Goal: Task Accomplishment & Management: Manage account settings

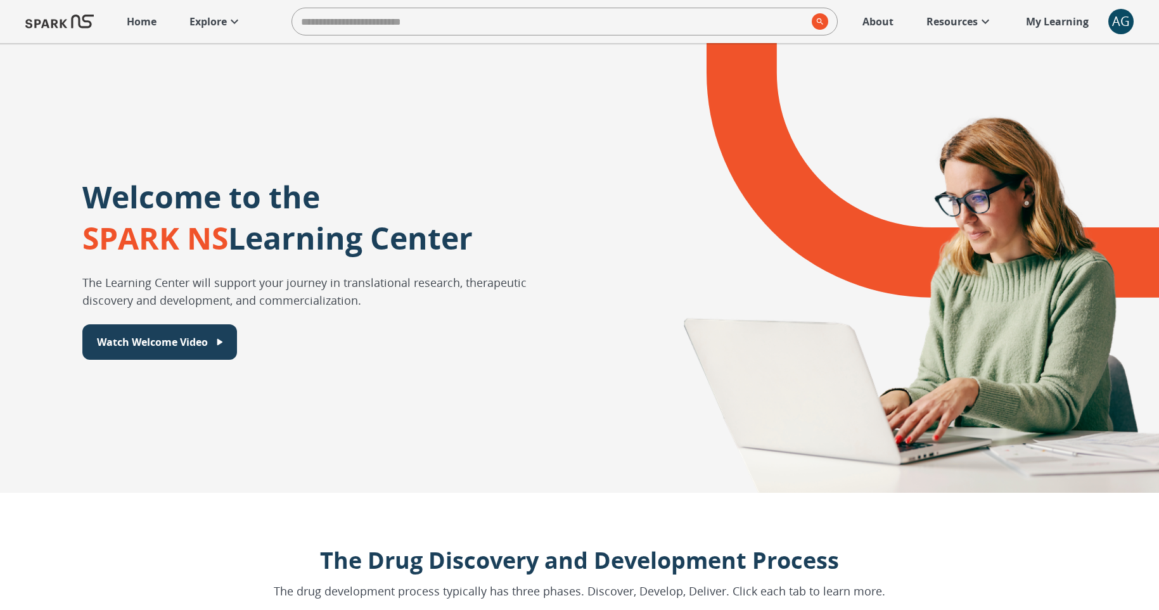
click at [1117, 25] on div "AG" at bounding box center [1120, 21] width 25 height 25
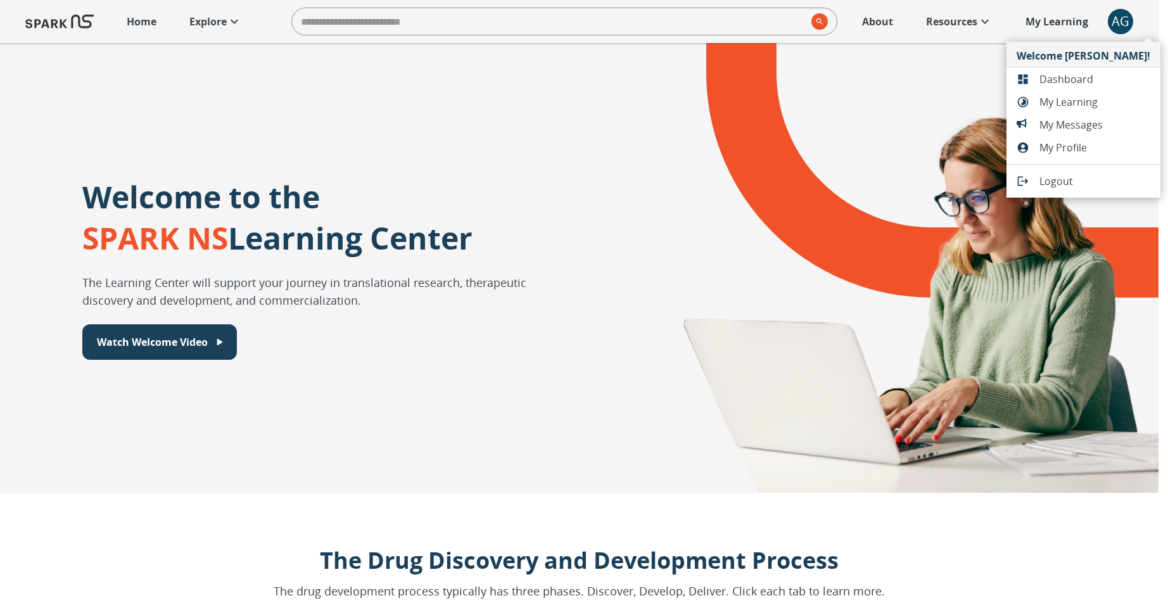
click at [1124, 31] on div at bounding box center [584, 305] width 1168 height 610
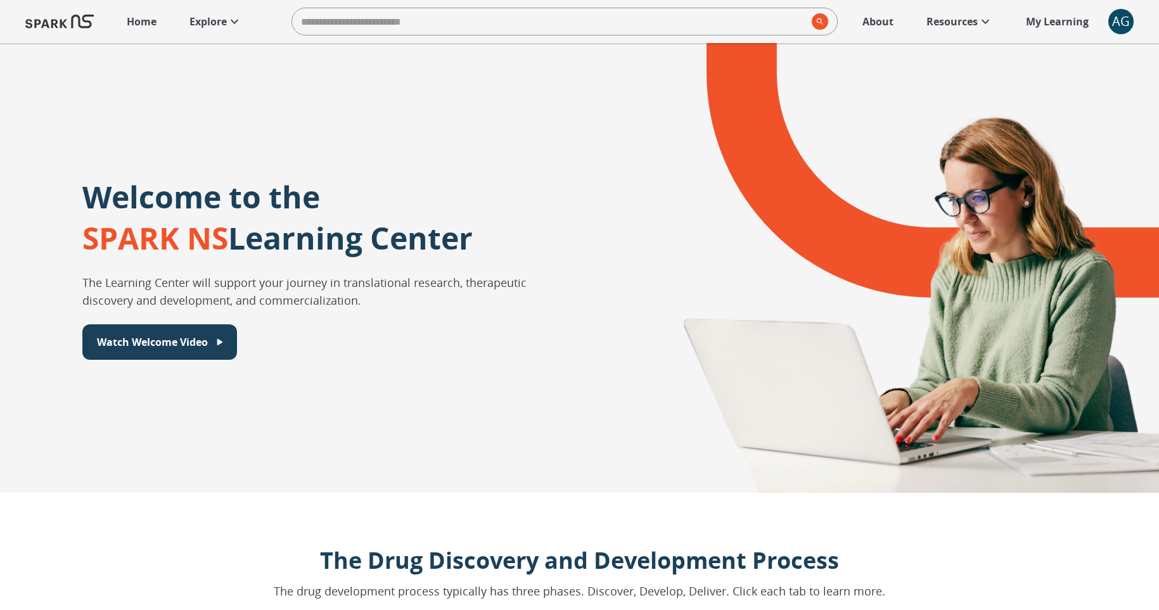
click at [1123, 29] on div "AG" at bounding box center [1120, 21] width 25 height 25
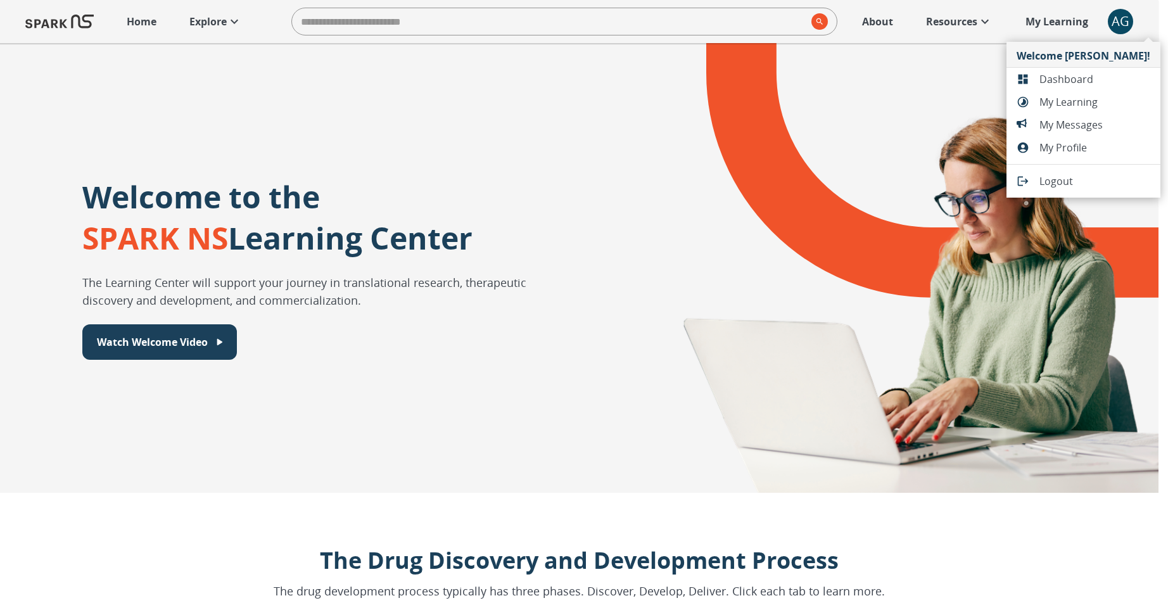
click at [1093, 79] on span "Dashboard" at bounding box center [1094, 79] width 111 height 15
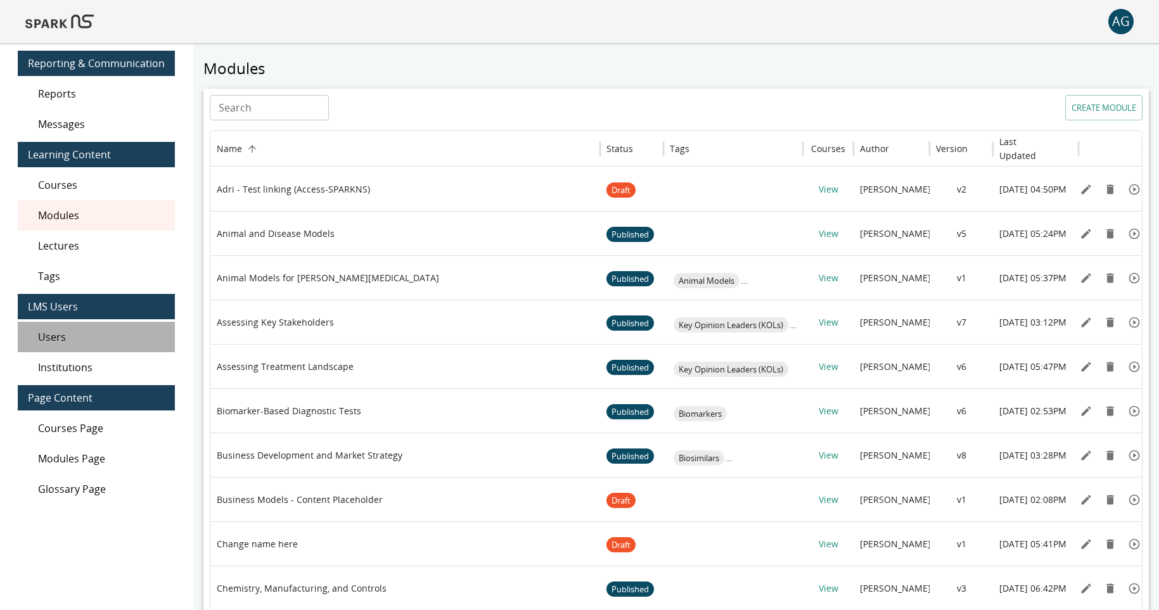
click at [105, 335] on span "Users" at bounding box center [101, 336] width 127 height 15
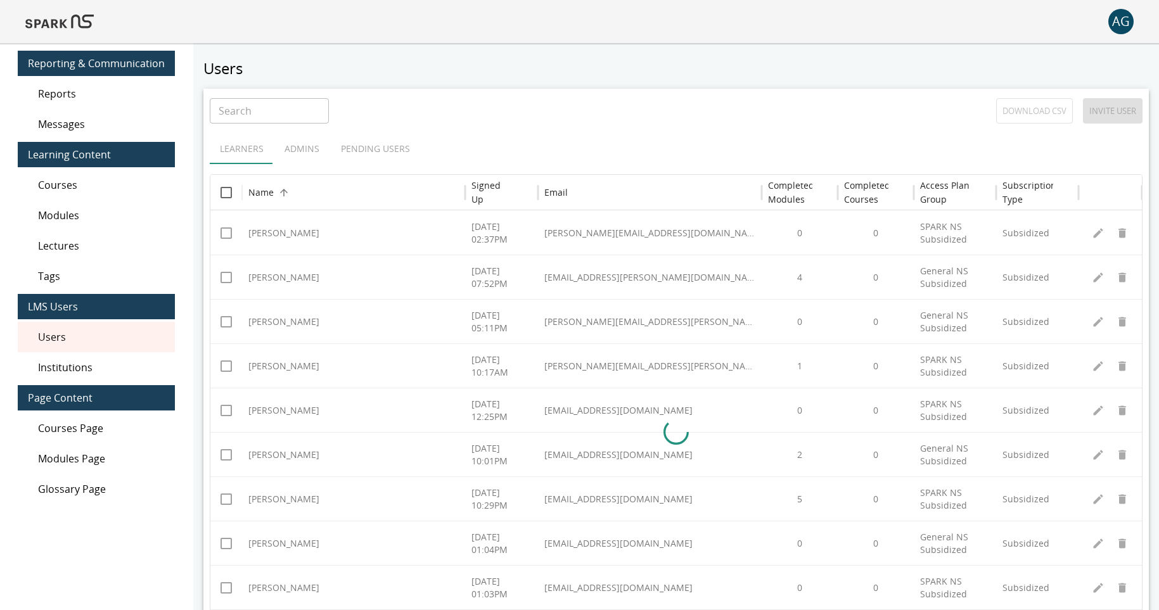
click at [383, 146] on div "Learners Admins Pending Users" at bounding box center [676, 149] width 932 height 30
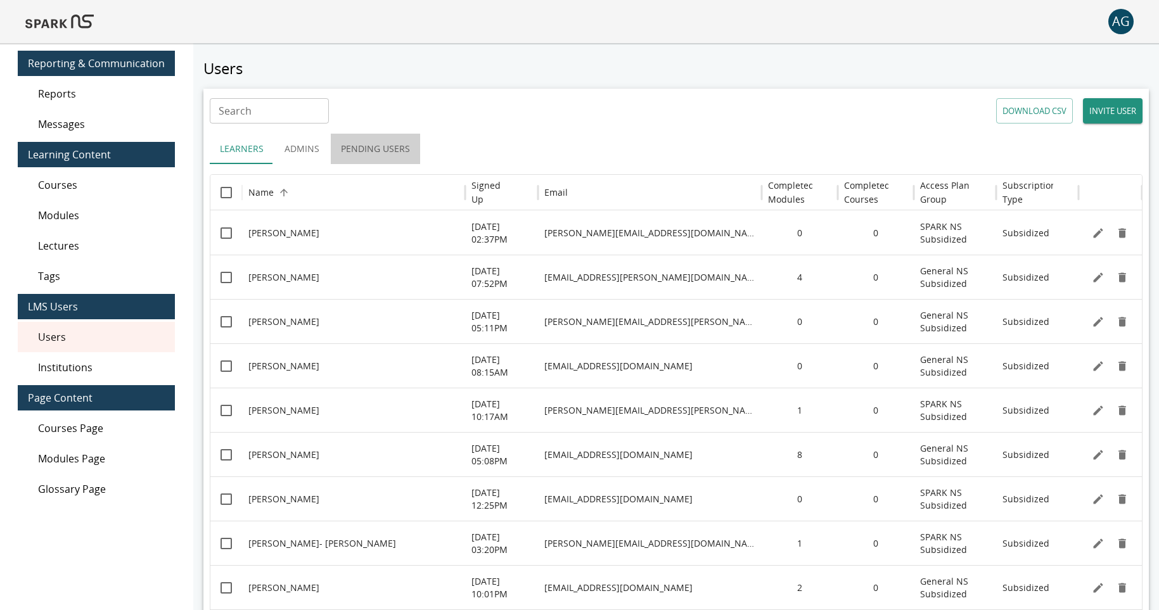
click at [375, 151] on button "Pending Users" at bounding box center [375, 149] width 89 height 30
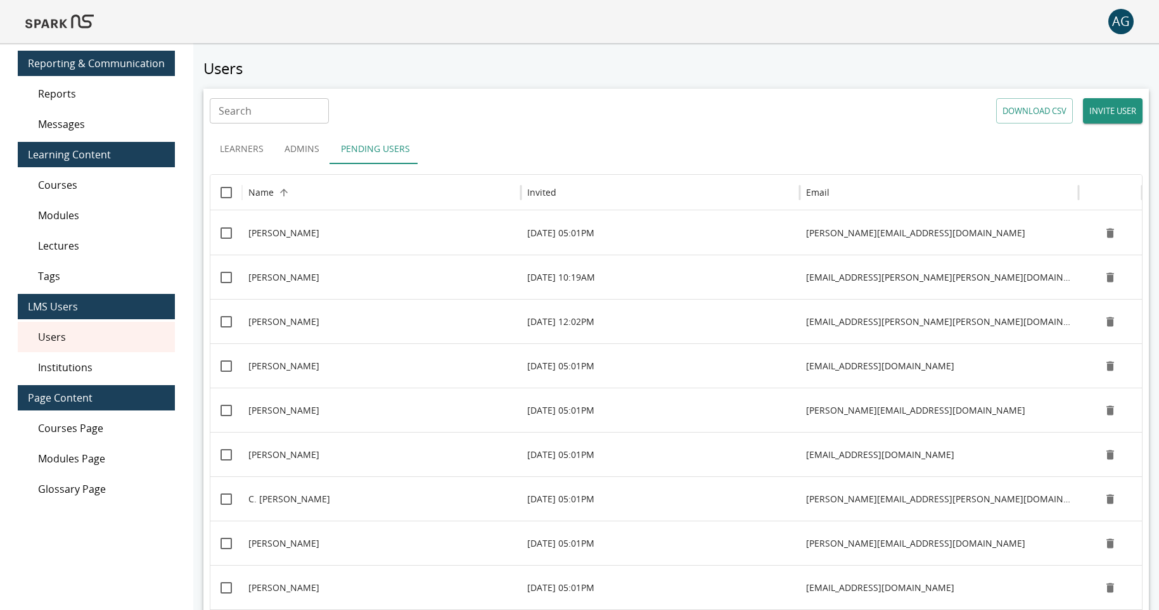
click at [375, 151] on button "Pending Users" at bounding box center [375, 149] width 89 height 30
click at [542, 186] on h6 "Invited" at bounding box center [541, 193] width 29 height 14
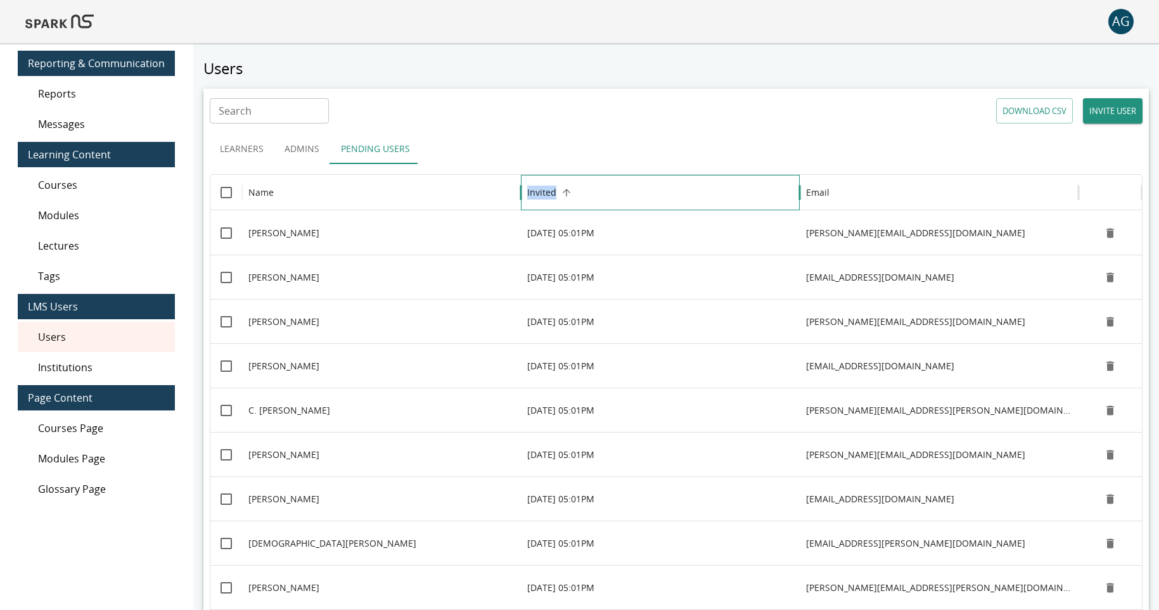
click at [542, 186] on h6 "Invited" at bounding box center [541, 193] width 29 height 14
